Goal: Task Accomplishment & Management: Complete application form

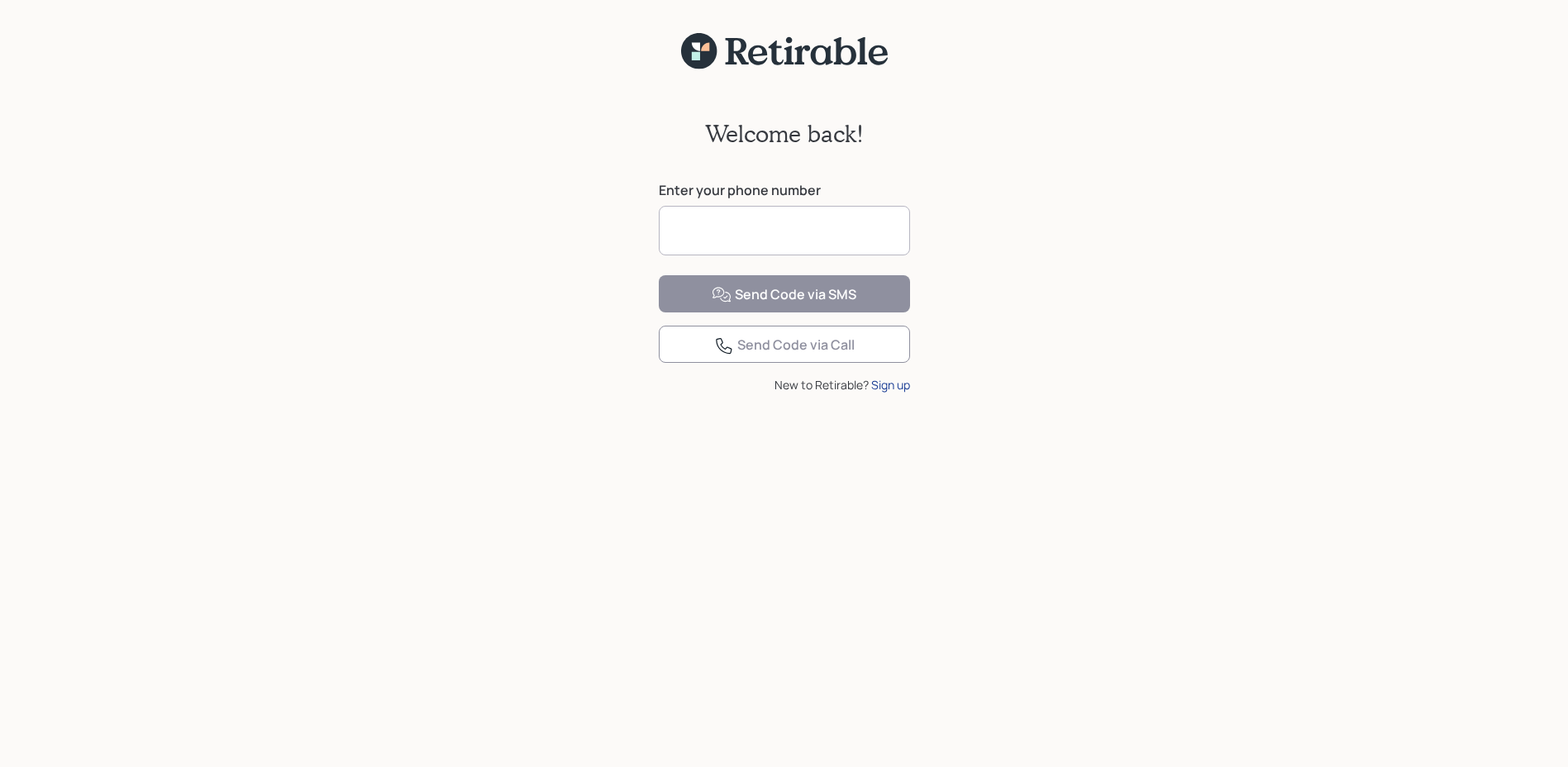
click at [890, 393] on div "Sign up" at bounding box center [891, 384] width 39 height 17
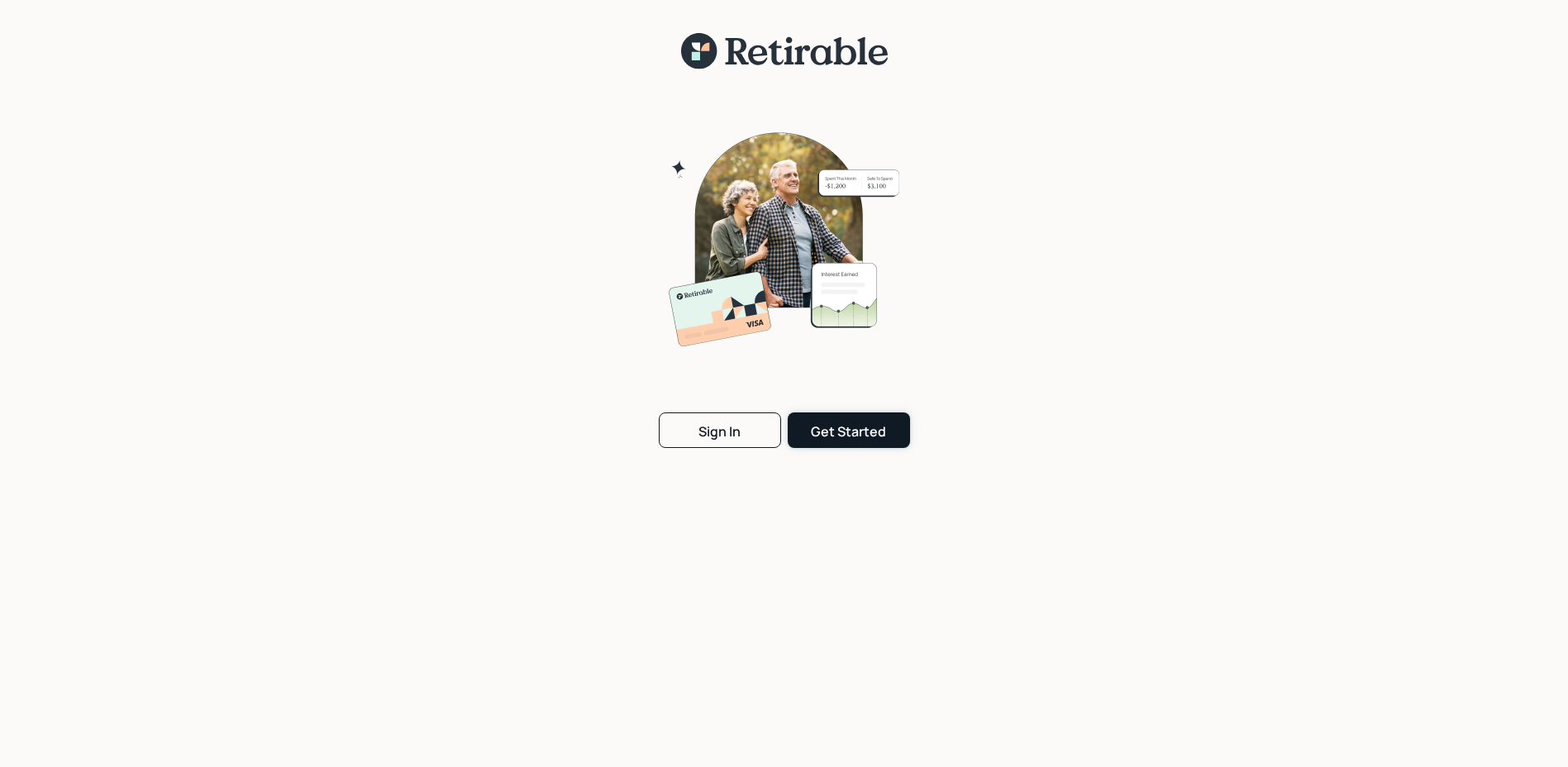
click at [835, 424] on div "Get Started" at bounding box center [848, 431] width 75 height 18
